Goal: Information Seeking & Learning: Learn about a topic

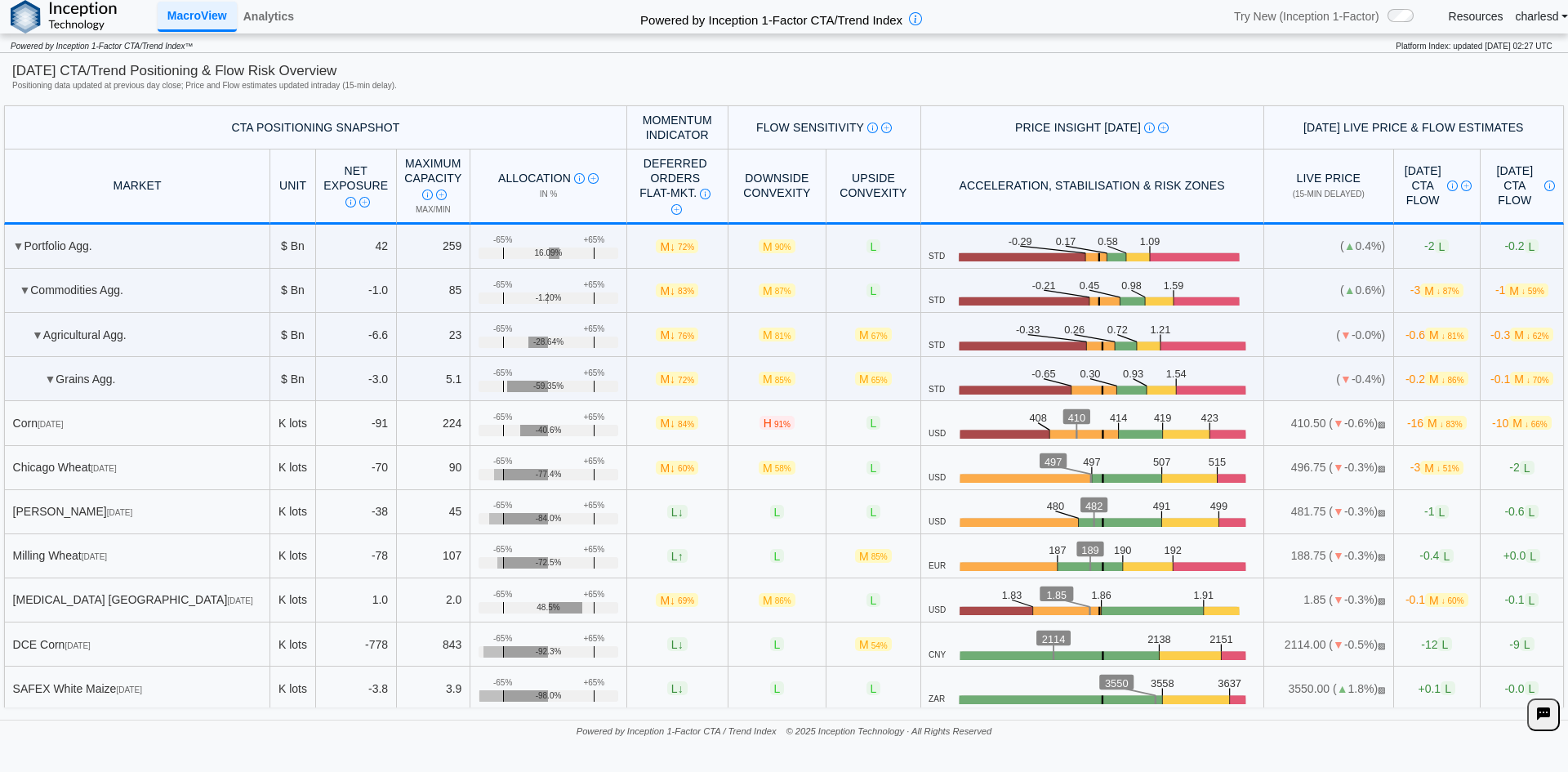
scroll to position [1046, 0]
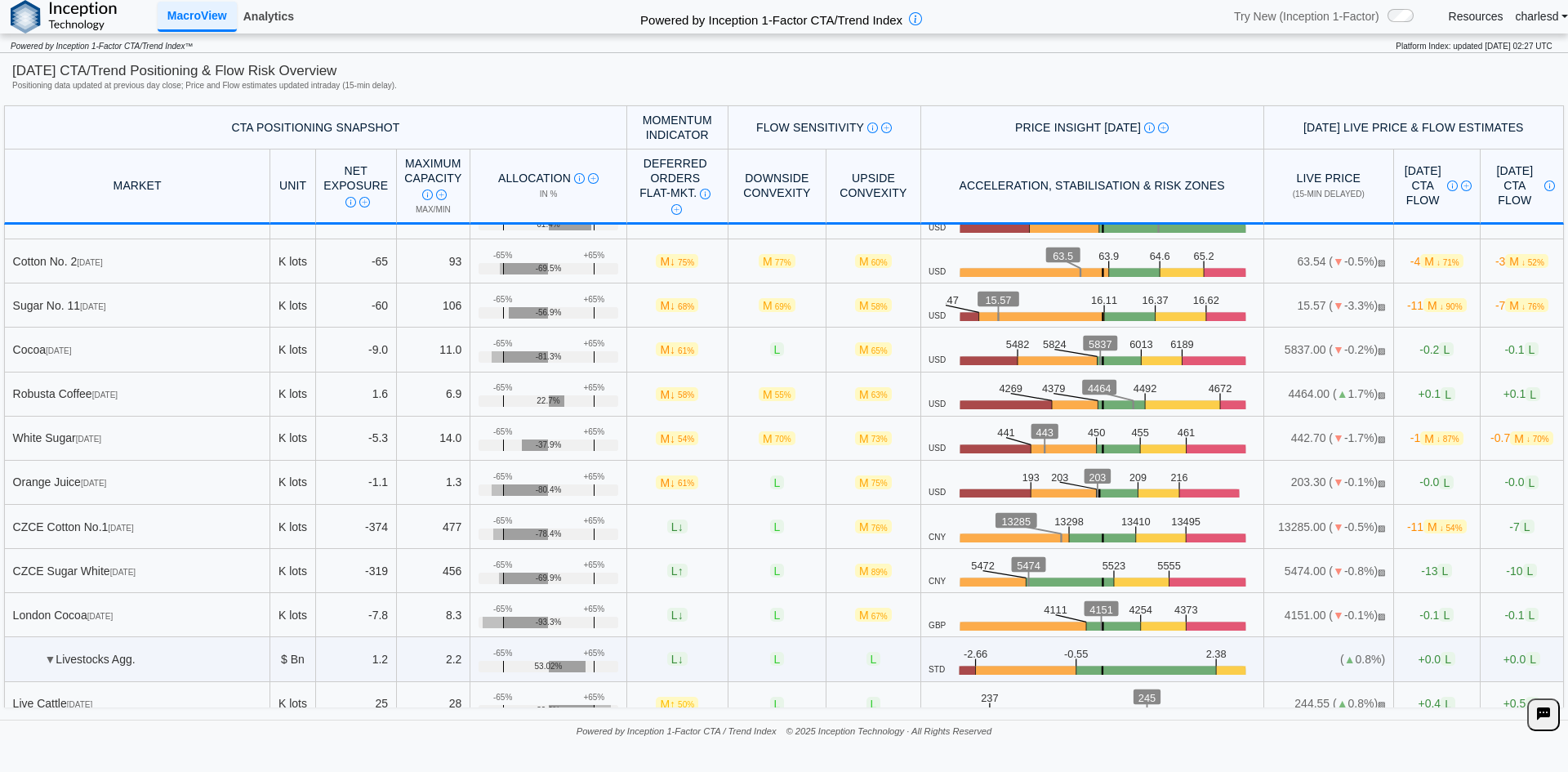
click at [280, 12] on link "Analytics" at bounding box center [268, 16] width 64 height 27
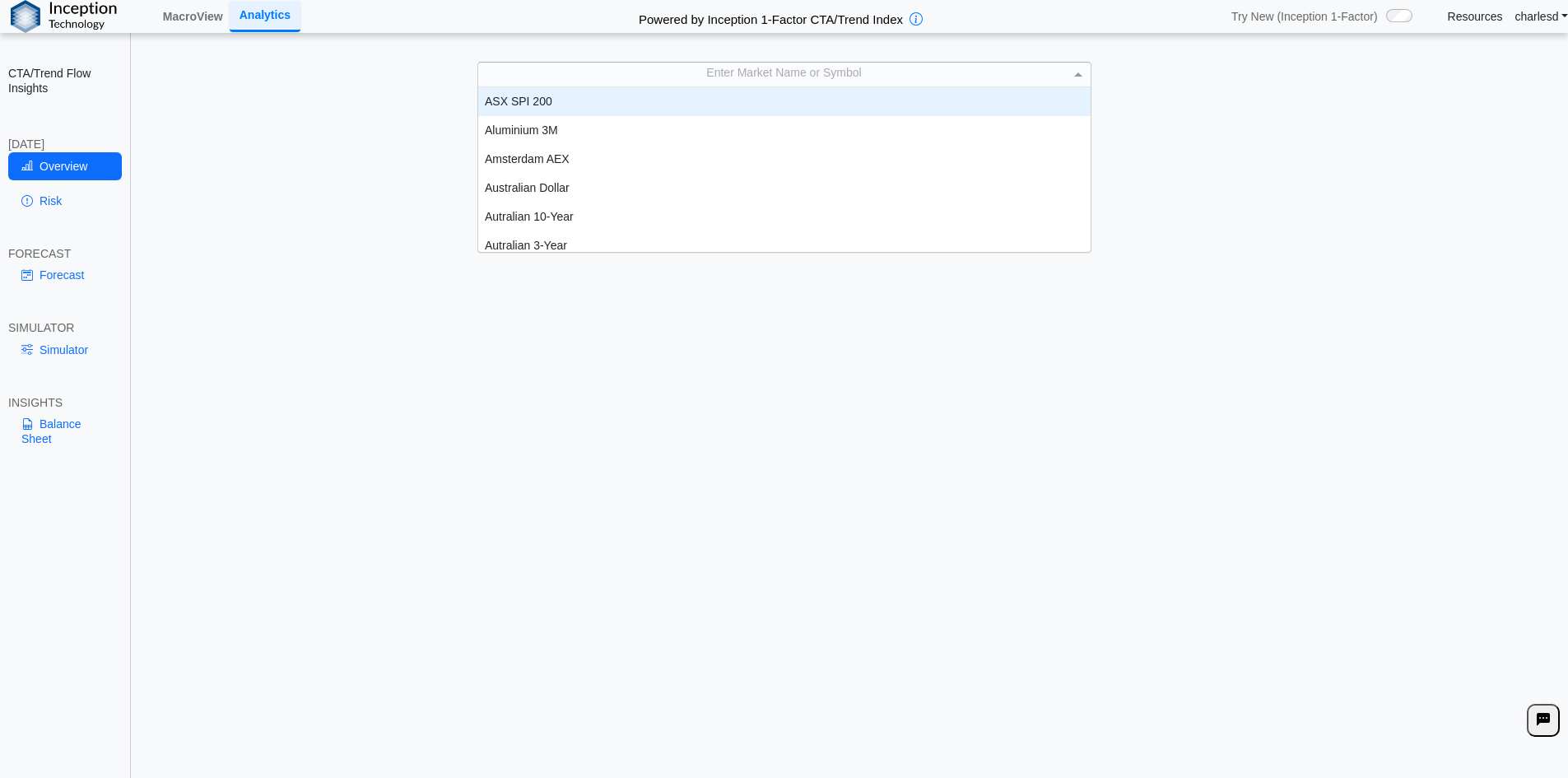
click at [751, 67] on div "Enter Market Name or Symbol" at bounding box center [785, 74] width 612 height 23
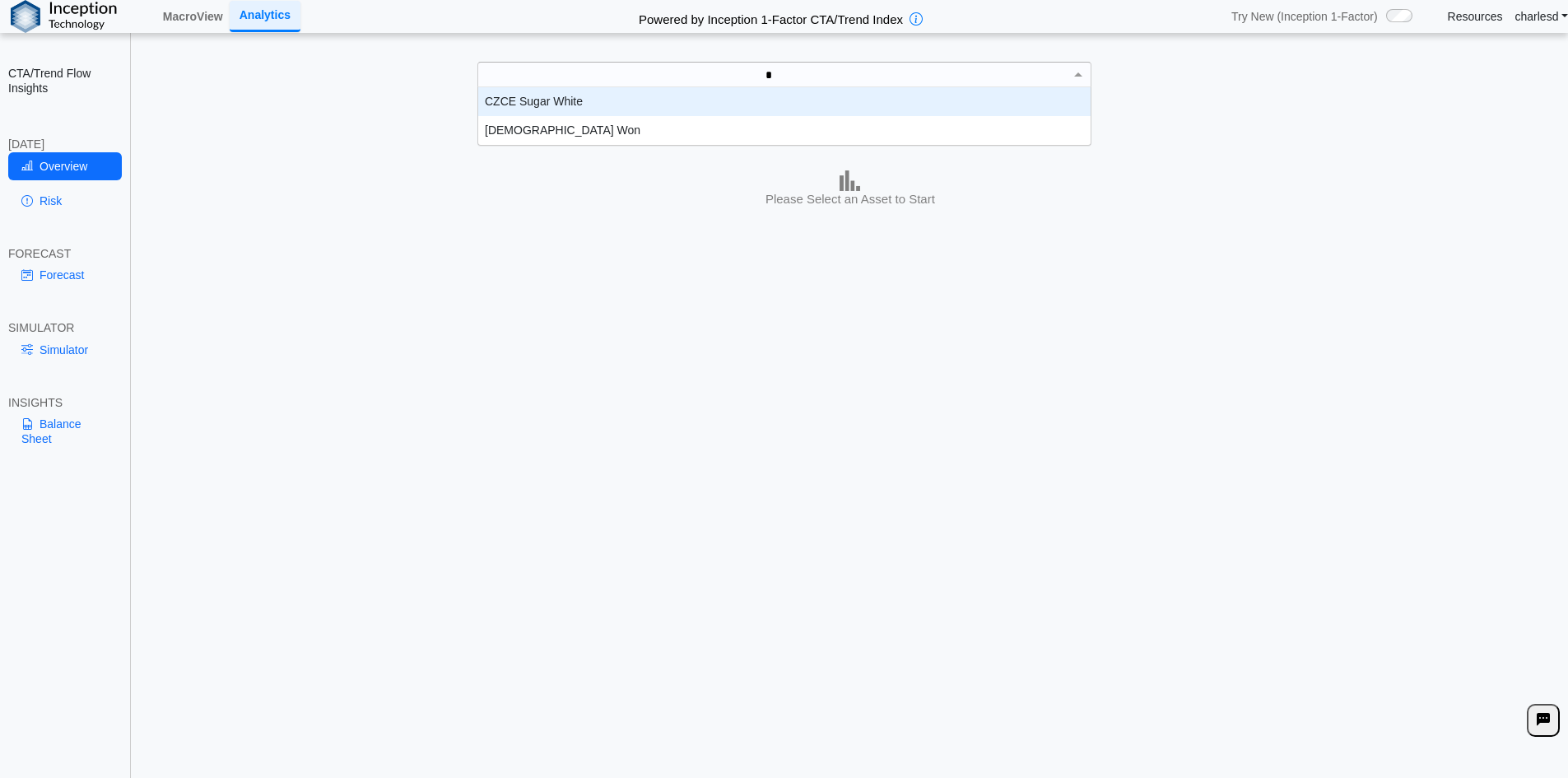
type input "**"
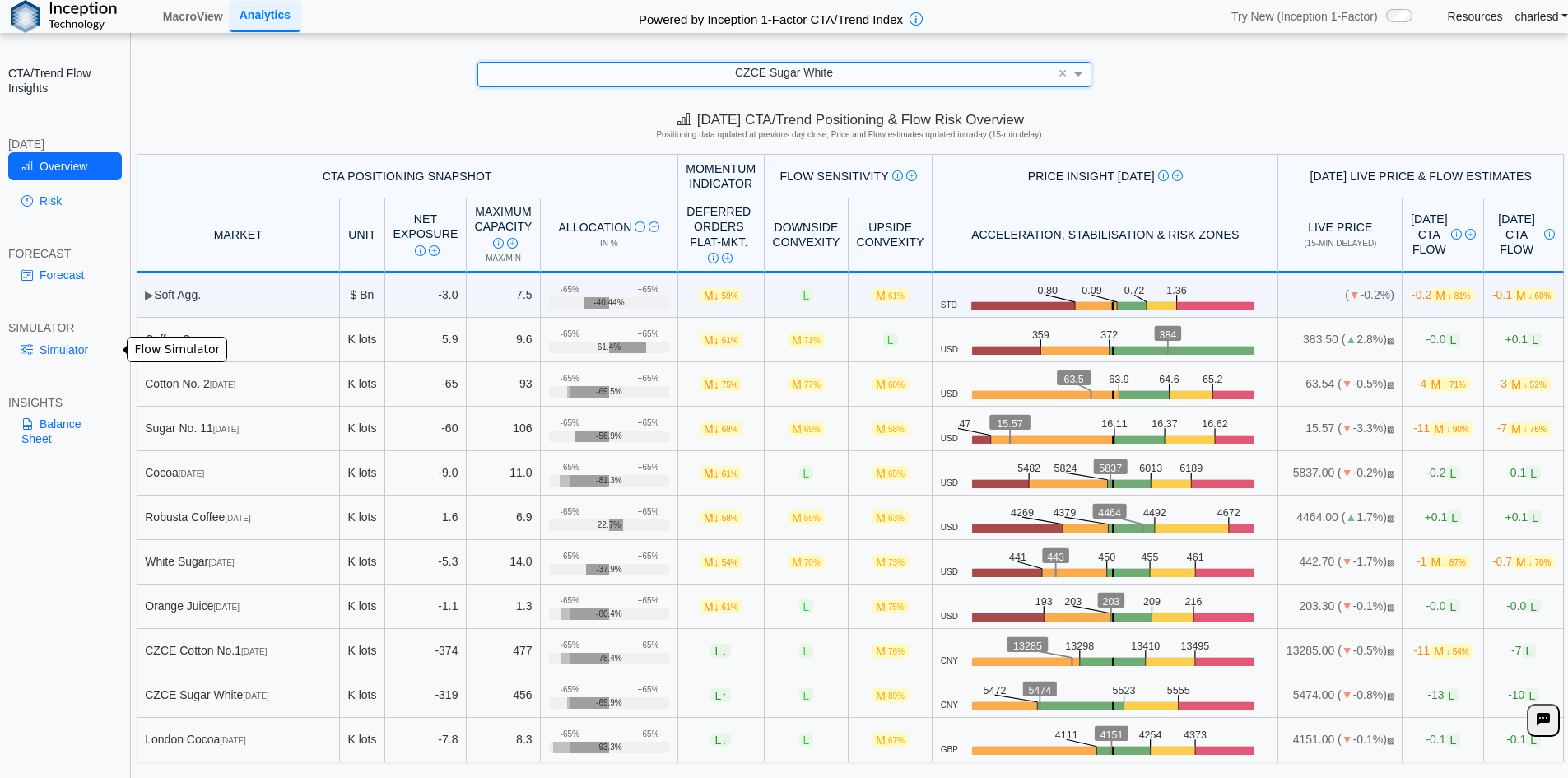
click at [36, 347] on link "Simulator" at bounding box center [65, 349] width 114 height 28
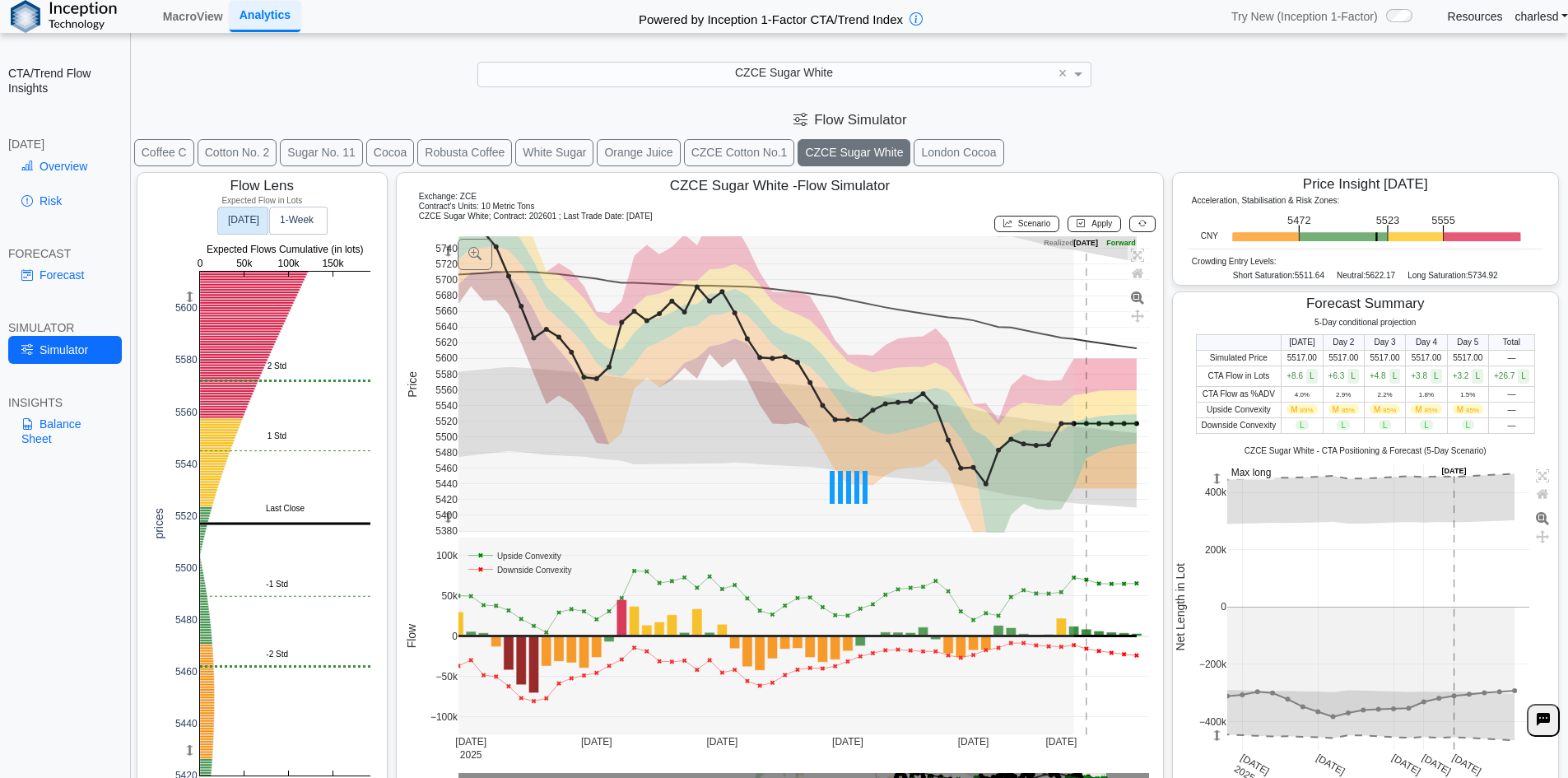
scroll to position [26, 0]
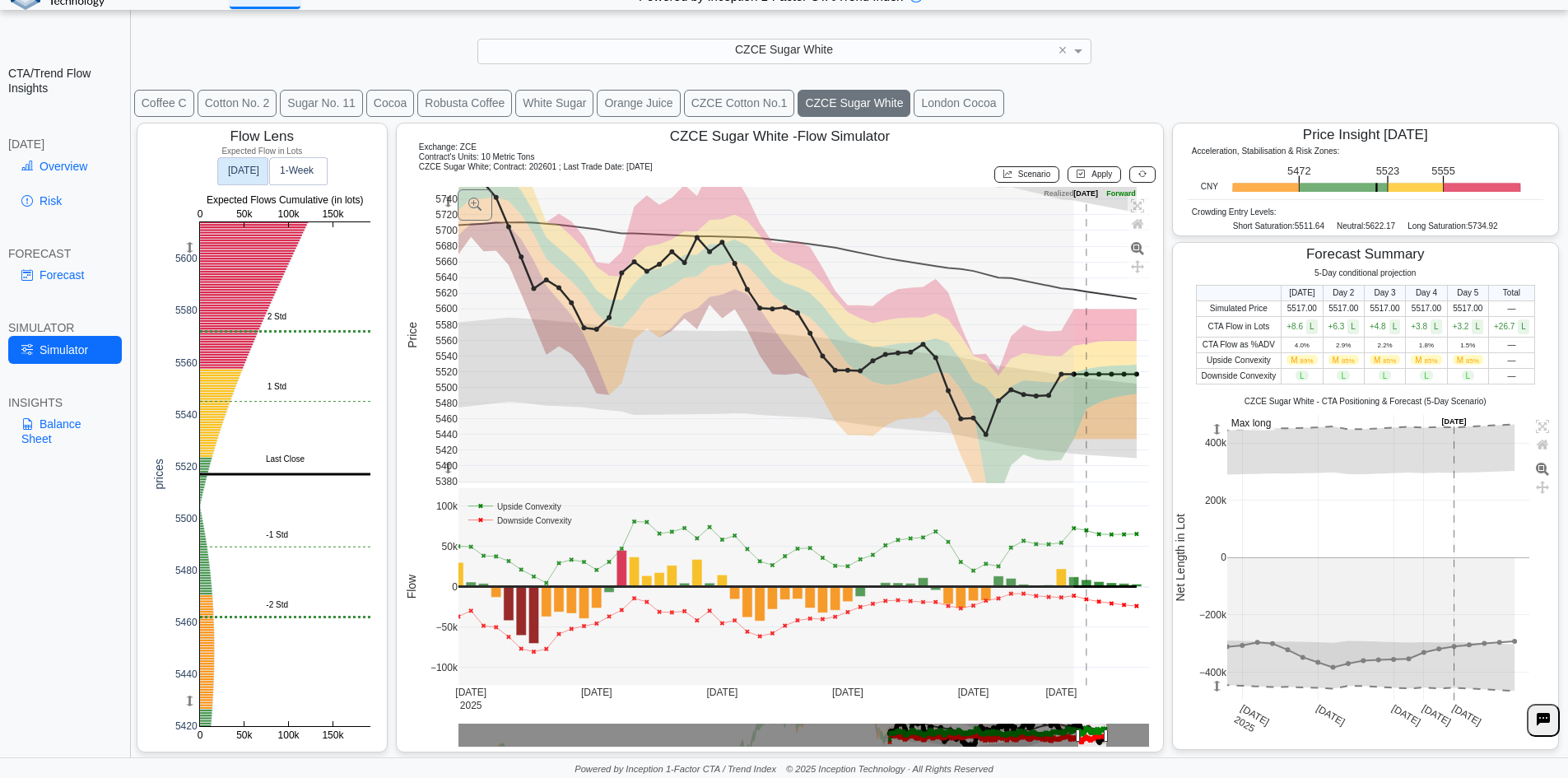
click at [74, 162] on link "Overview" at bounding box center [65, 166] width 114 height 28
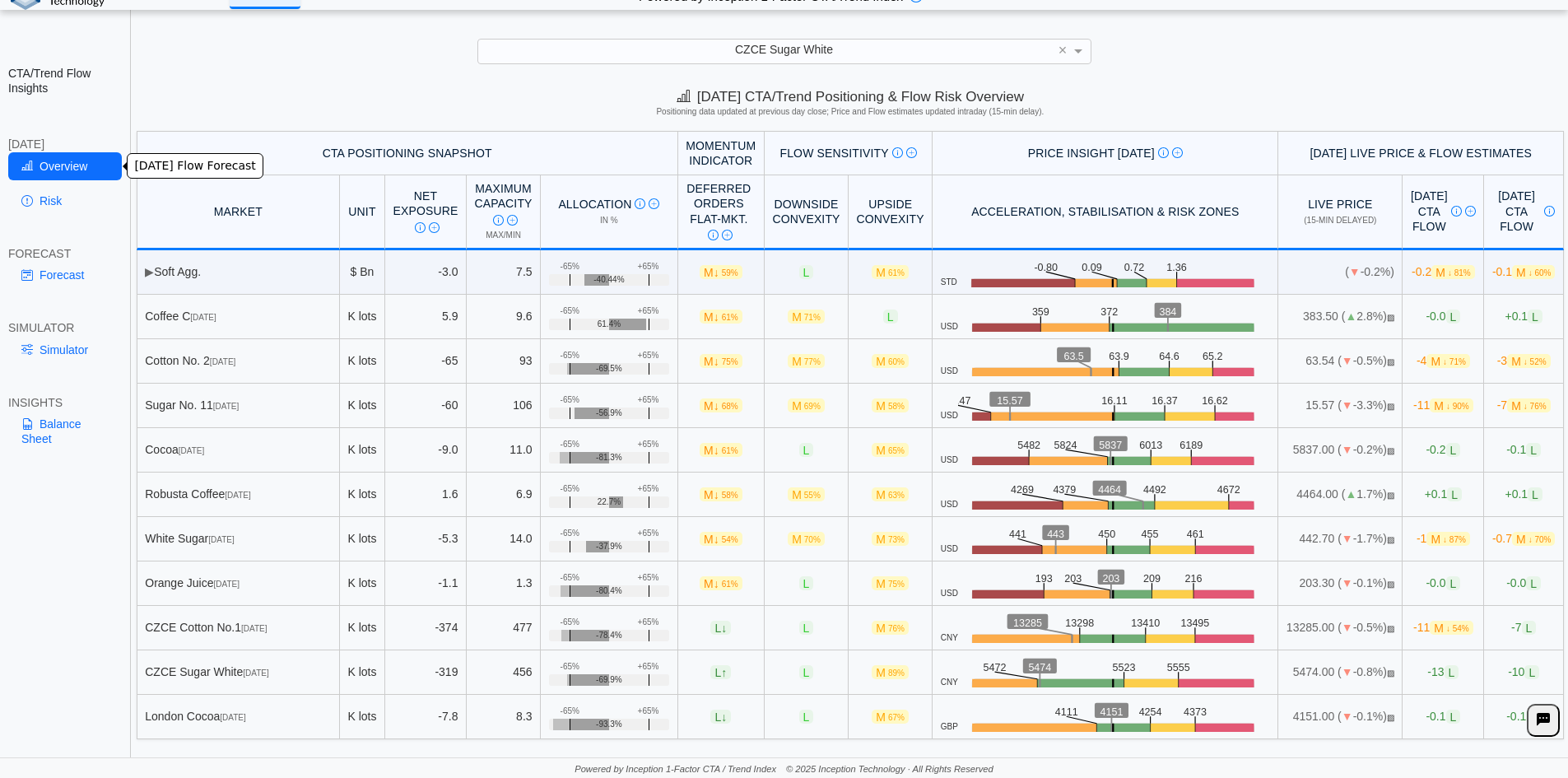
scroll to position [0, 0]
click at [1433, 80] on div "Today's CTA/Trend Positioning & Flow Risk Overview Positioning data updated at …" at bounding box center [850, 105] width 1436 height 50
